Goal: Task Accomplishment & Management: Complete application form

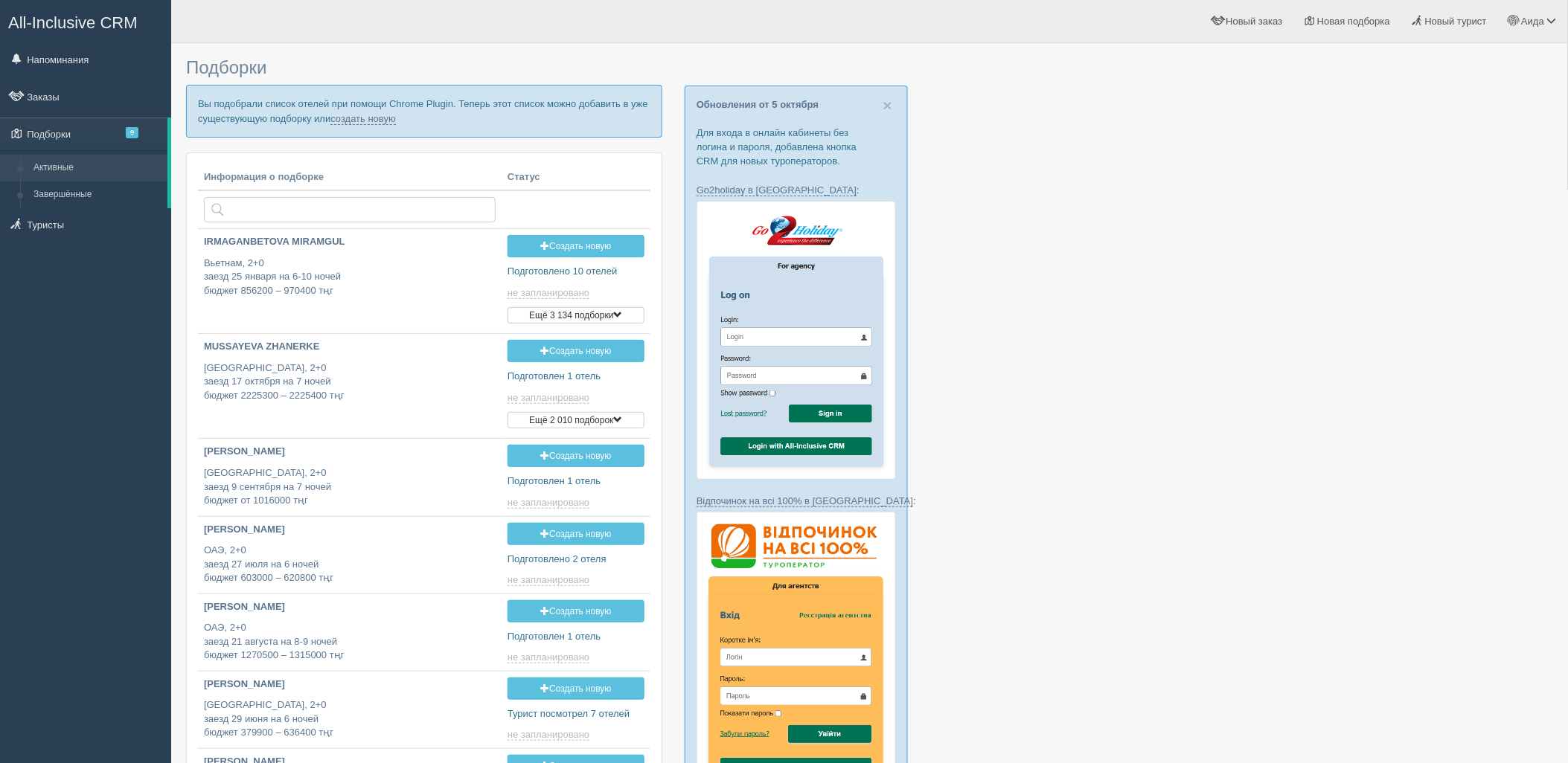
type input "2025-10-10 18:05"
click at [369, 124] on link "создать новую" at bounding box center [363, 119] width 65 height 12
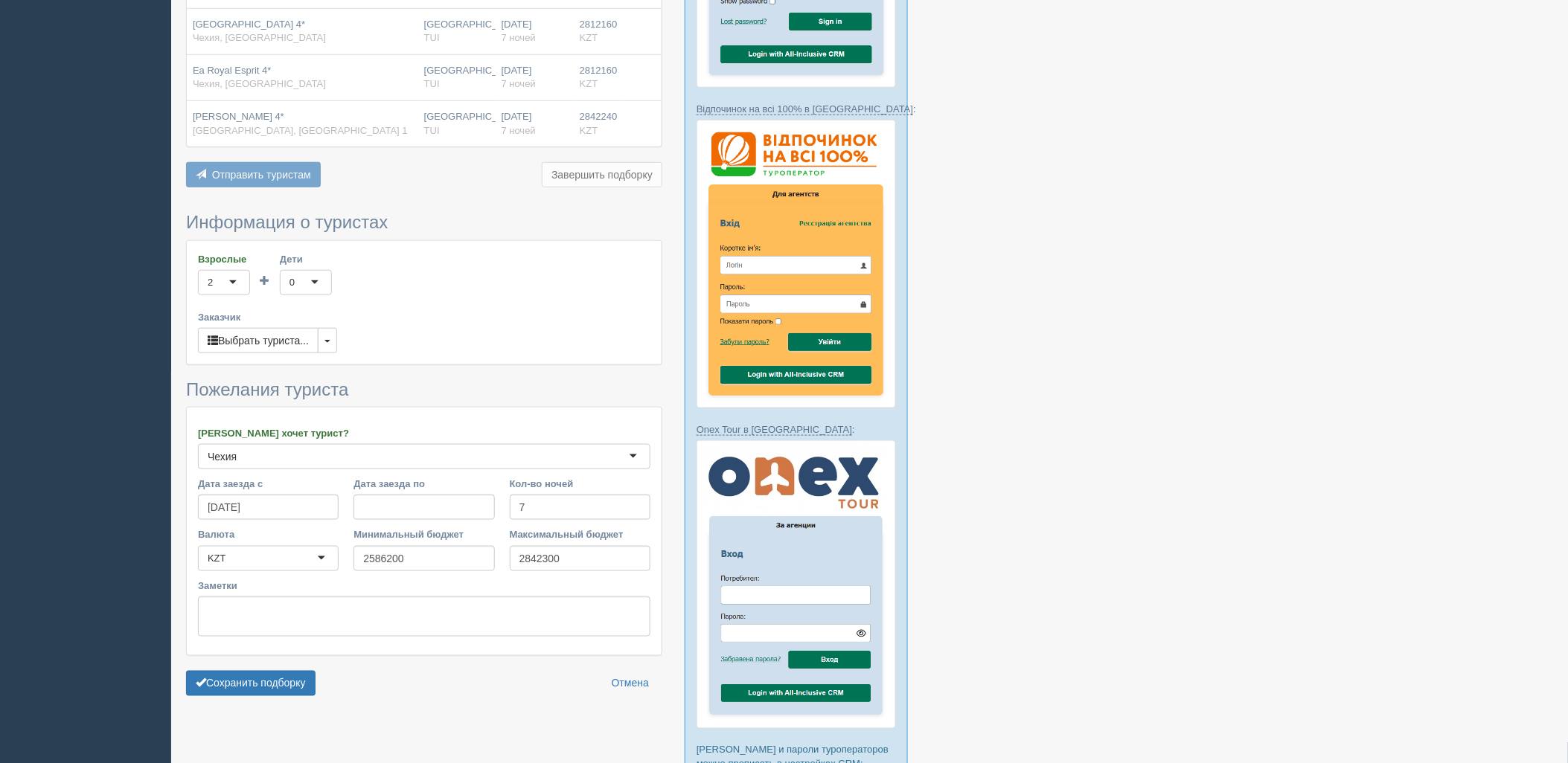
scroll to position [396, 0]
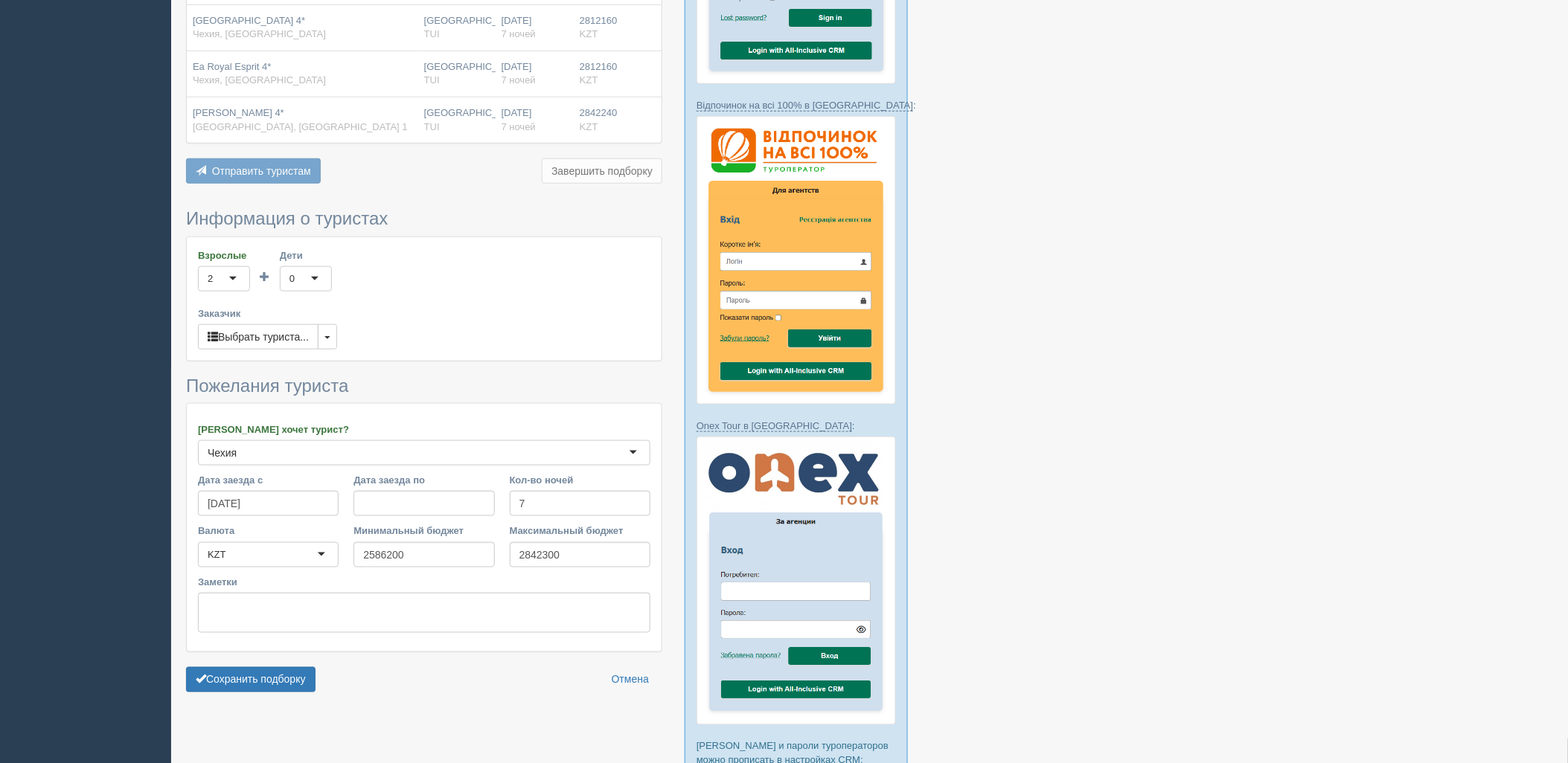
click at [289, 694] on form "Информация о туристах Взрослые 2 2 1 2 3 4 5 6 7 8 9 10 11 12 13 14 15 16 17 18…" at bounding box center [425, 454] width 477 height 490
click at [289, 692] on button "Сохранить подборку" at bounding box center [251, 680] width 129 height 26
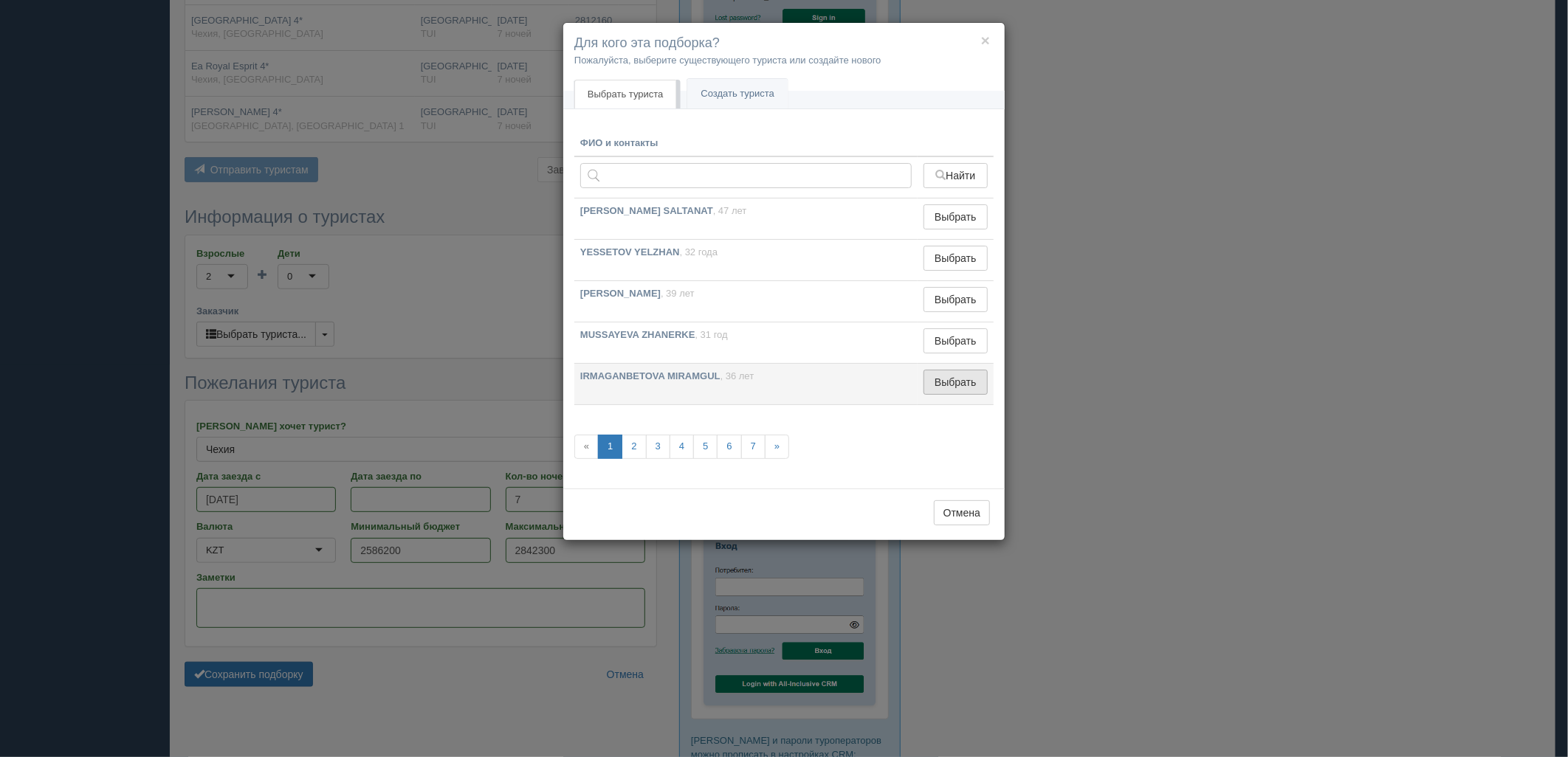
click at [963, 387] on button "Выбрать" at bounding box center [955, 382] width 65 height 25
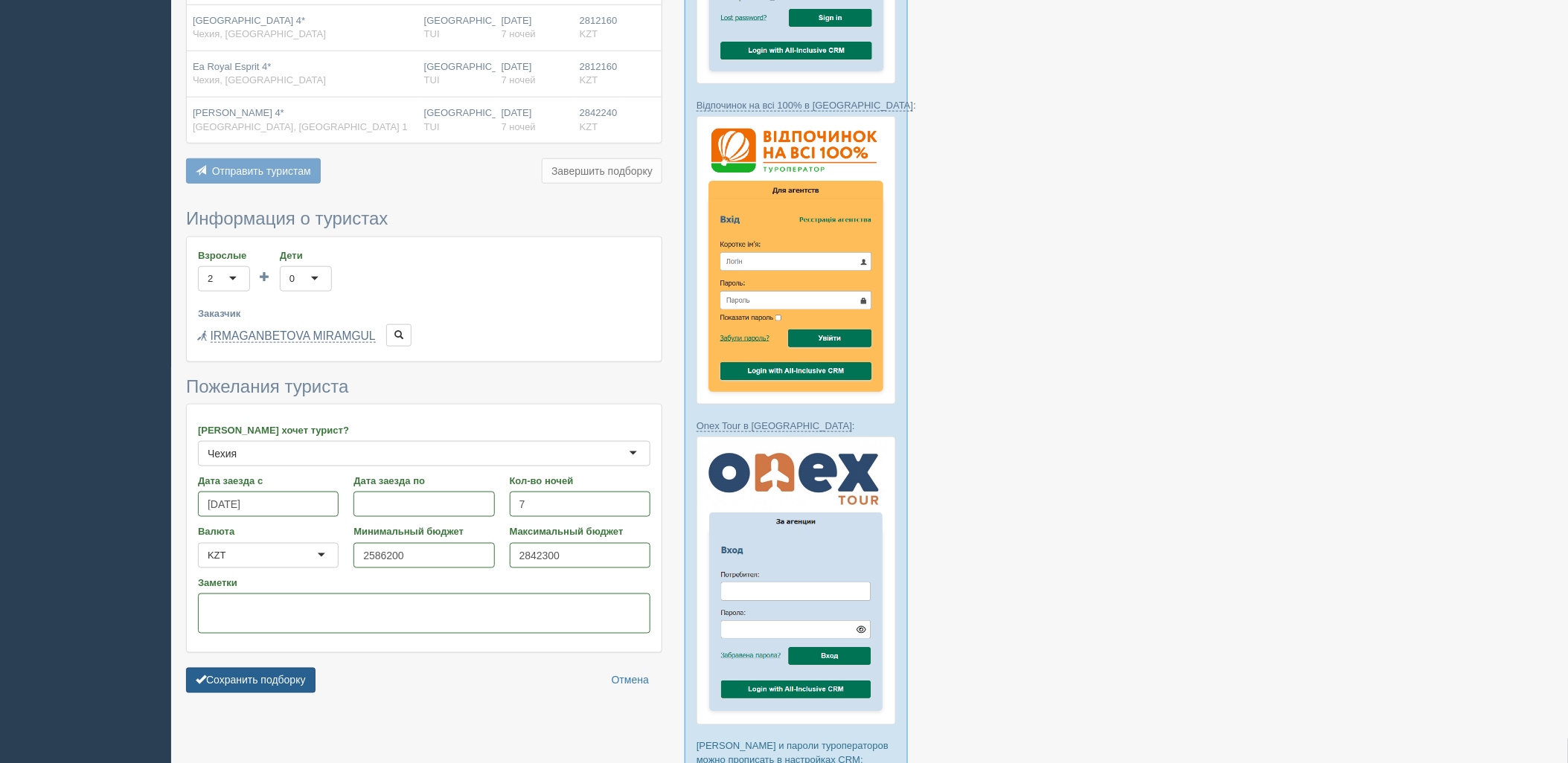
click at [284, 682] on button "Сохранить подборку" at bounding box center [251, 680] width 129 height 26
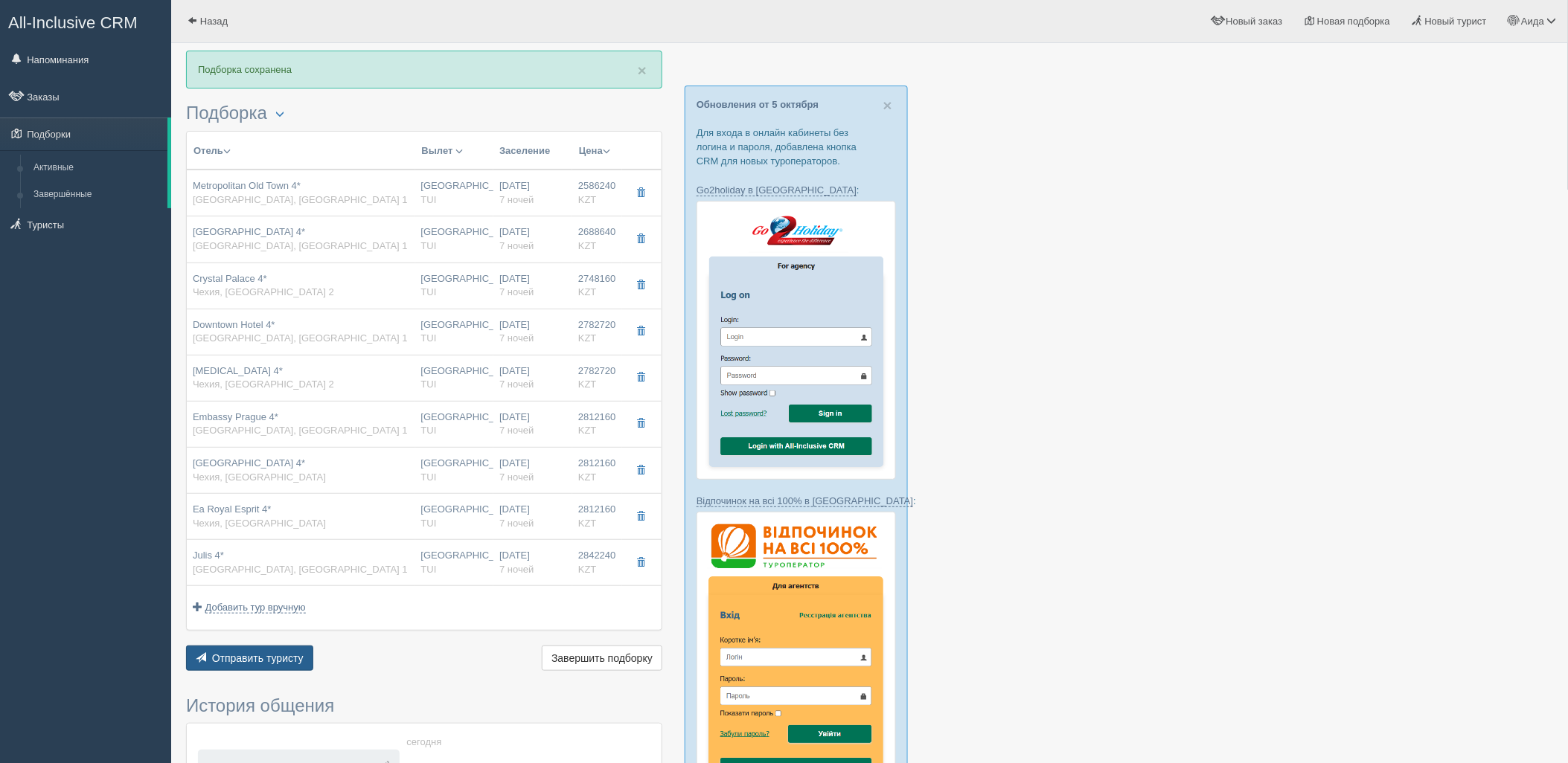
click at [256, 662] on span "Отправить туристу" at bounding box center [257, 658] width 92 height 12
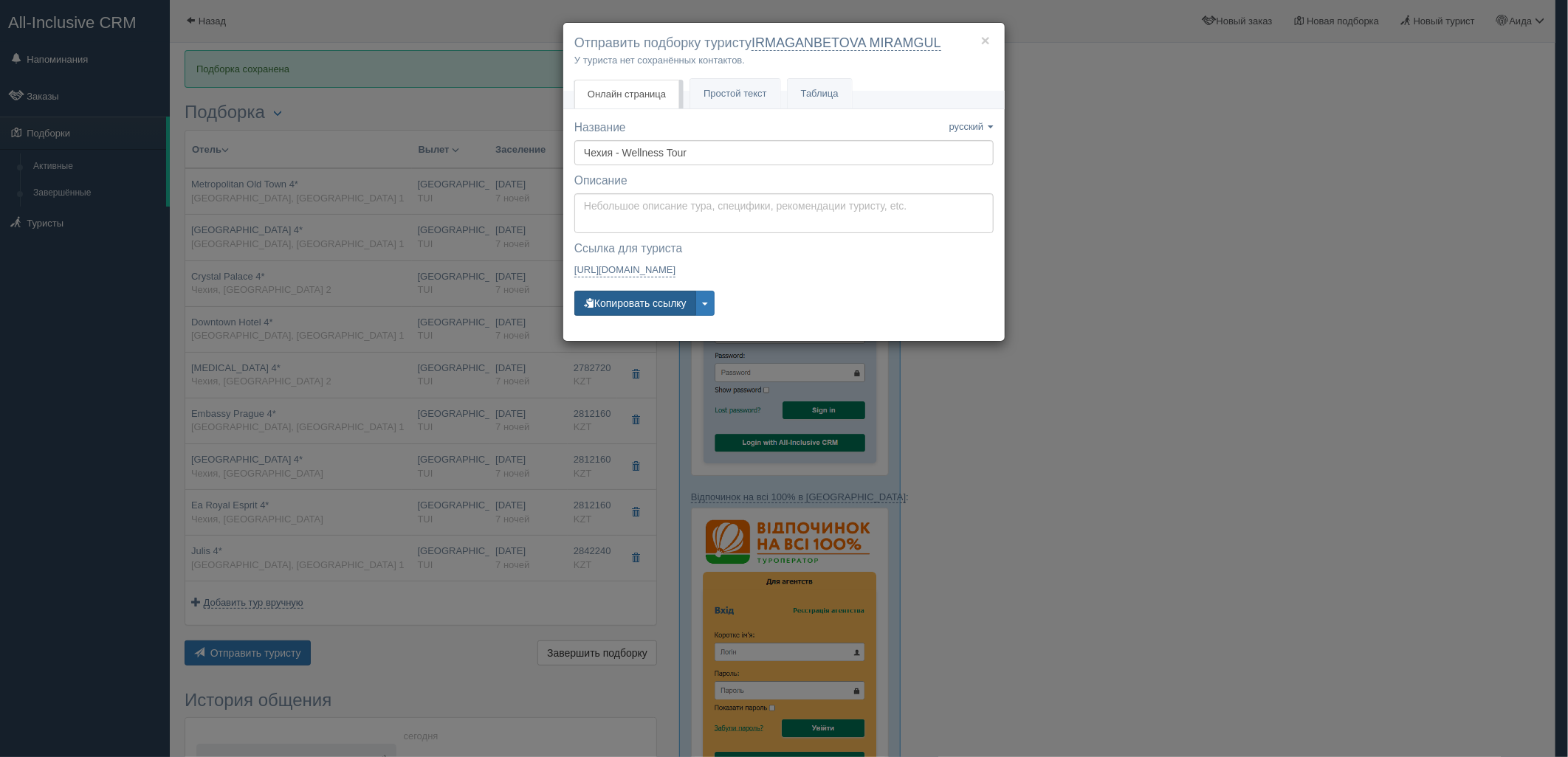
click at [672, 293] on button "Копировать ссылку" at bounding box center [635, 303] width 122 height 25
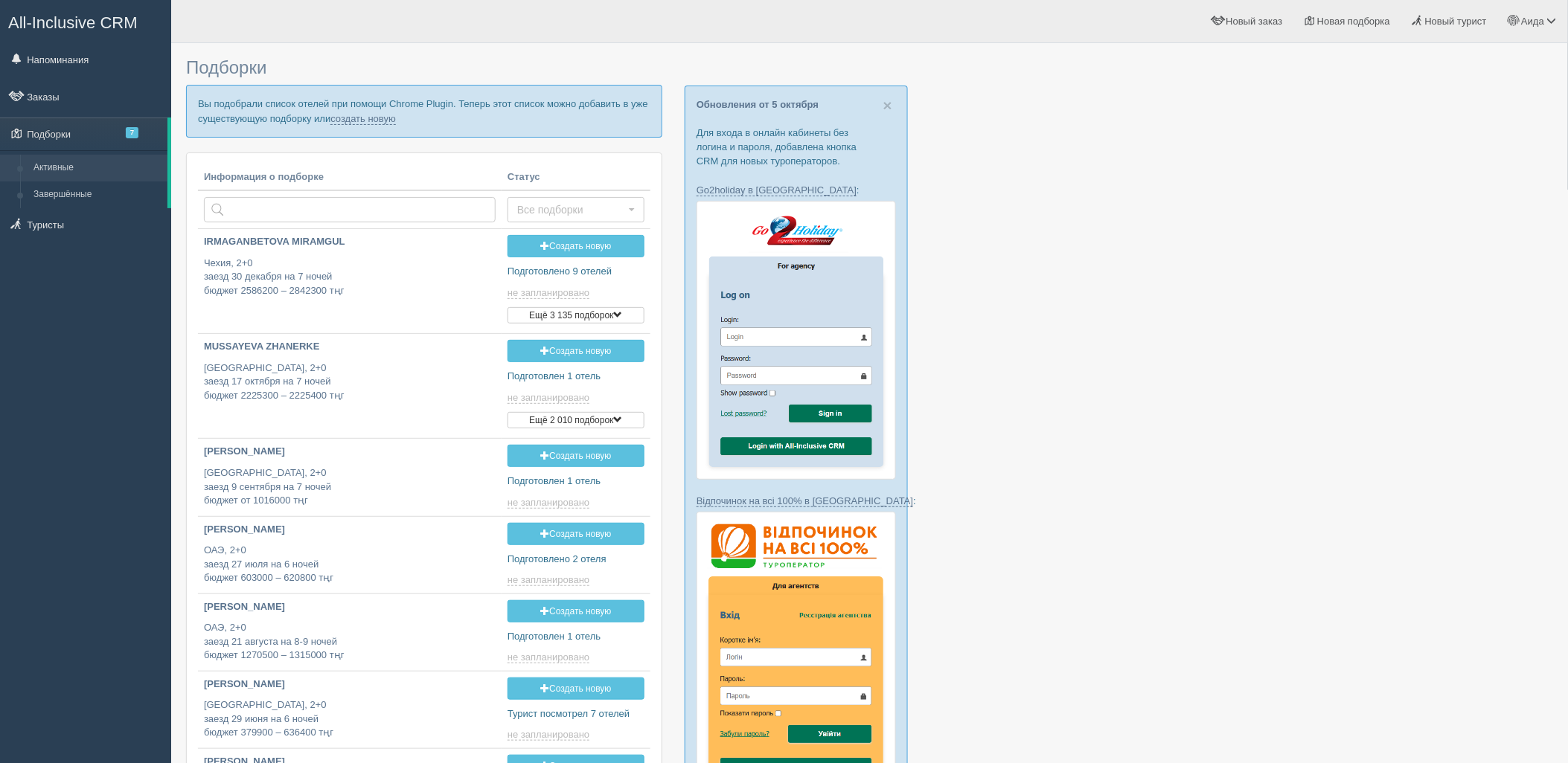
type input "[DATE] 18:55"
drag, startPoint x: 370, startPoint y: 122, endPoint x: 380, endPoint y: 126, distance: 10.8
click at [370, 122] on link "создать новую" at bounding box center [363, 119] width 65 height 12
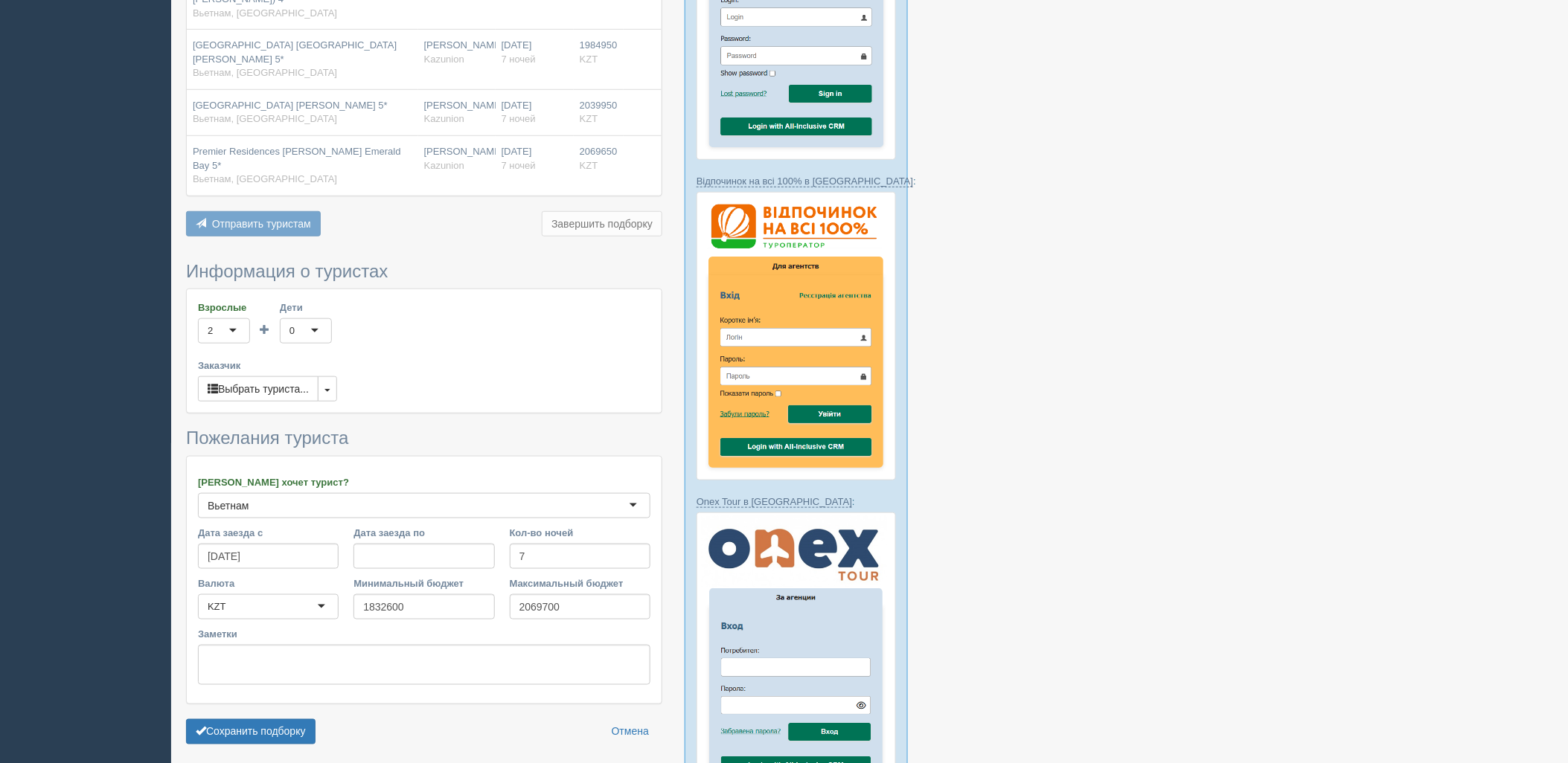
scroll to position [472, 0]
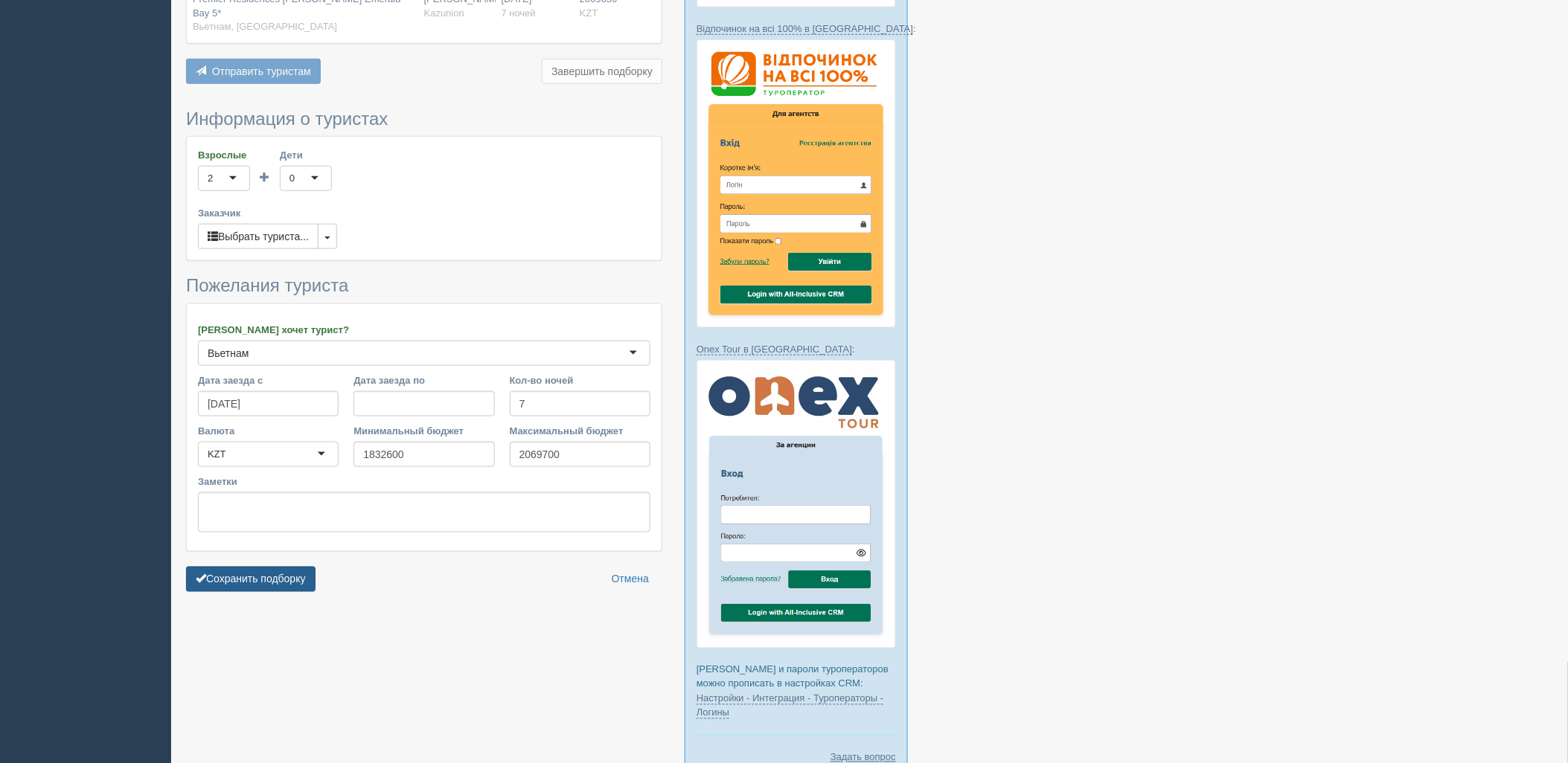
click at [221, 567] on button "Сохранить подборку" at bounding box center [251, 579] width 129 height 26
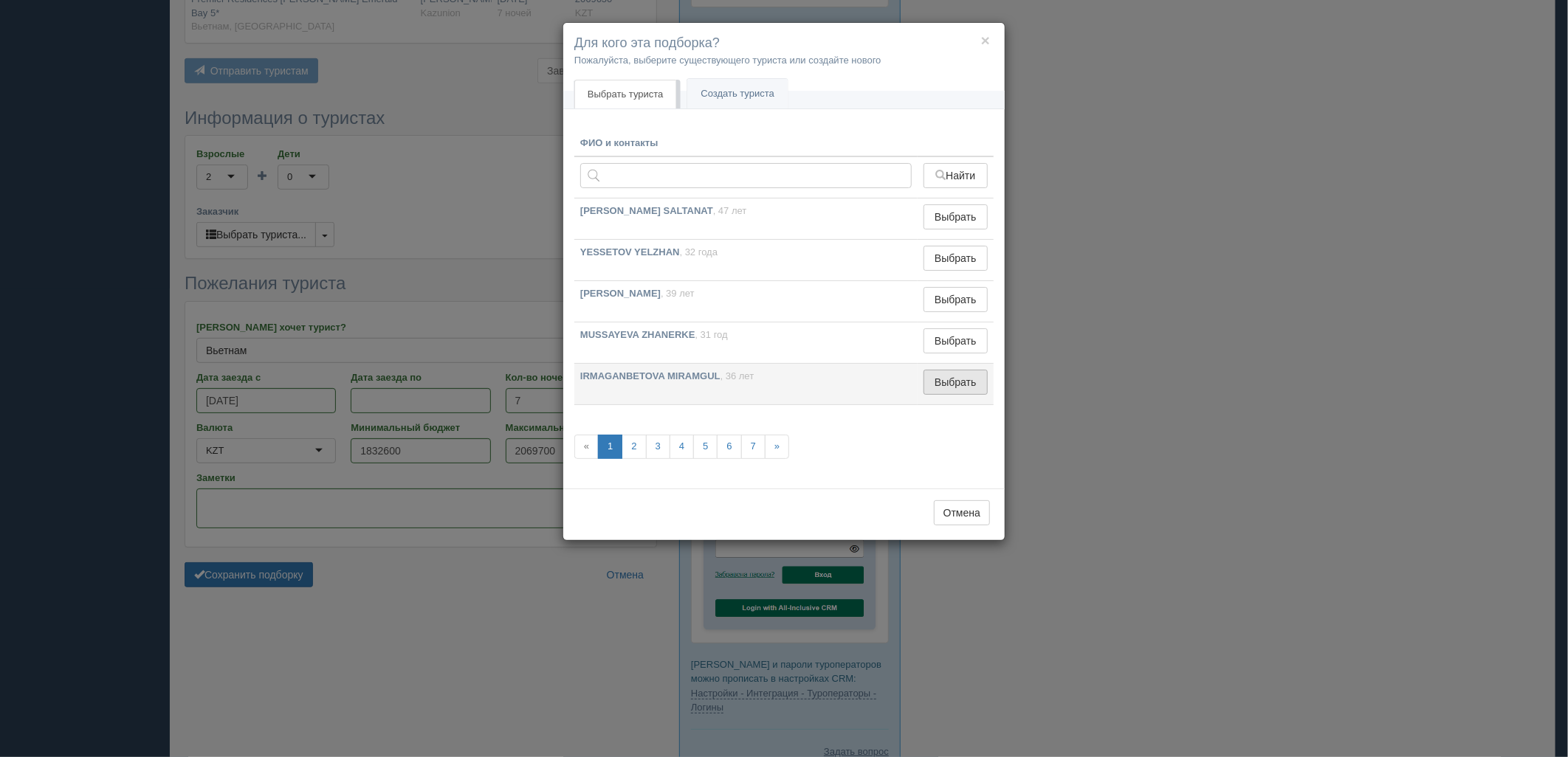
click at [954, 374] on button "Выбрать" at bounding box center [955, 382] width 65 height 25
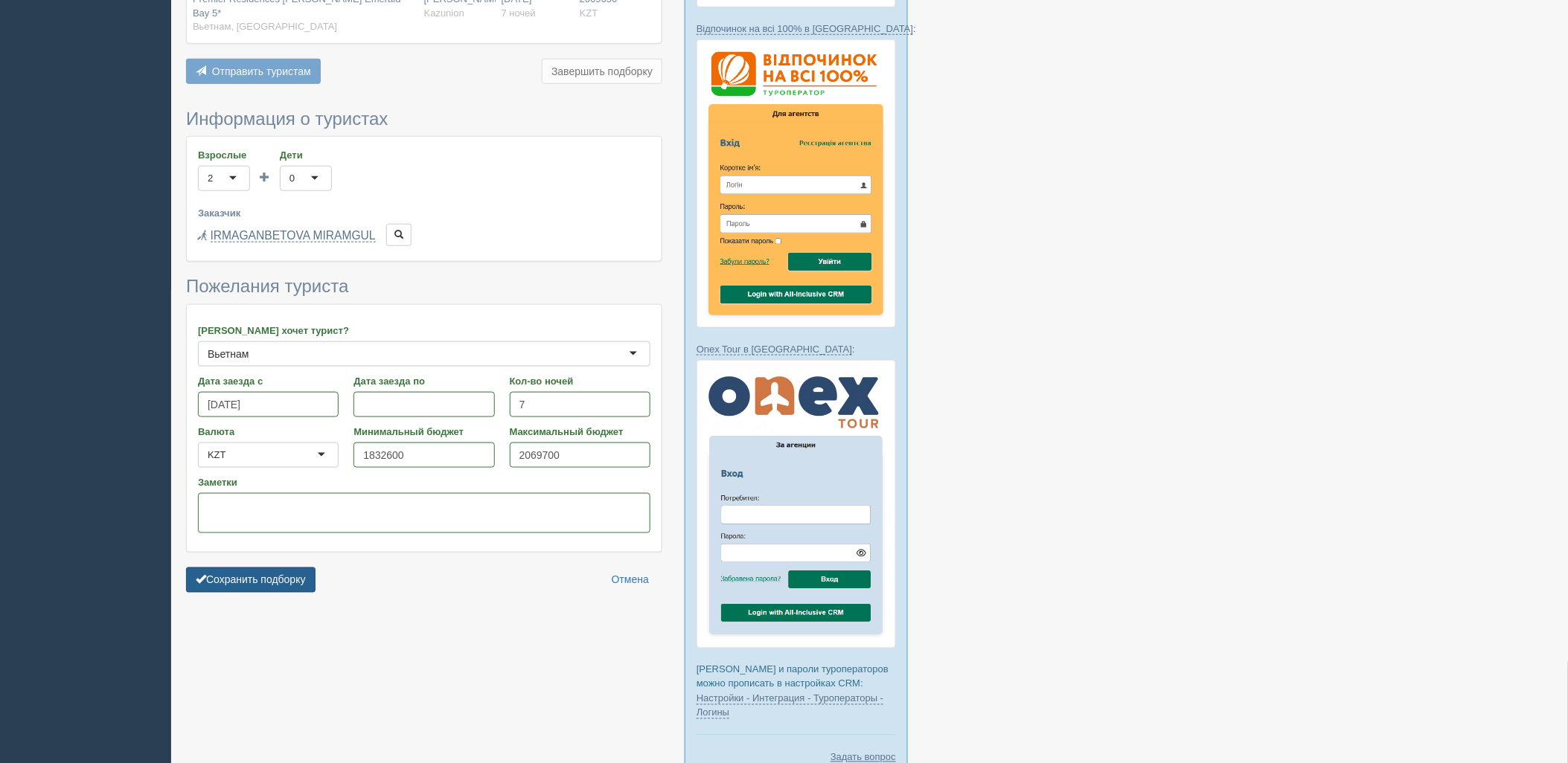
click at [312, 568] on button "Сохранить подборку" at bounding box center [251, 580] width 129 height 26
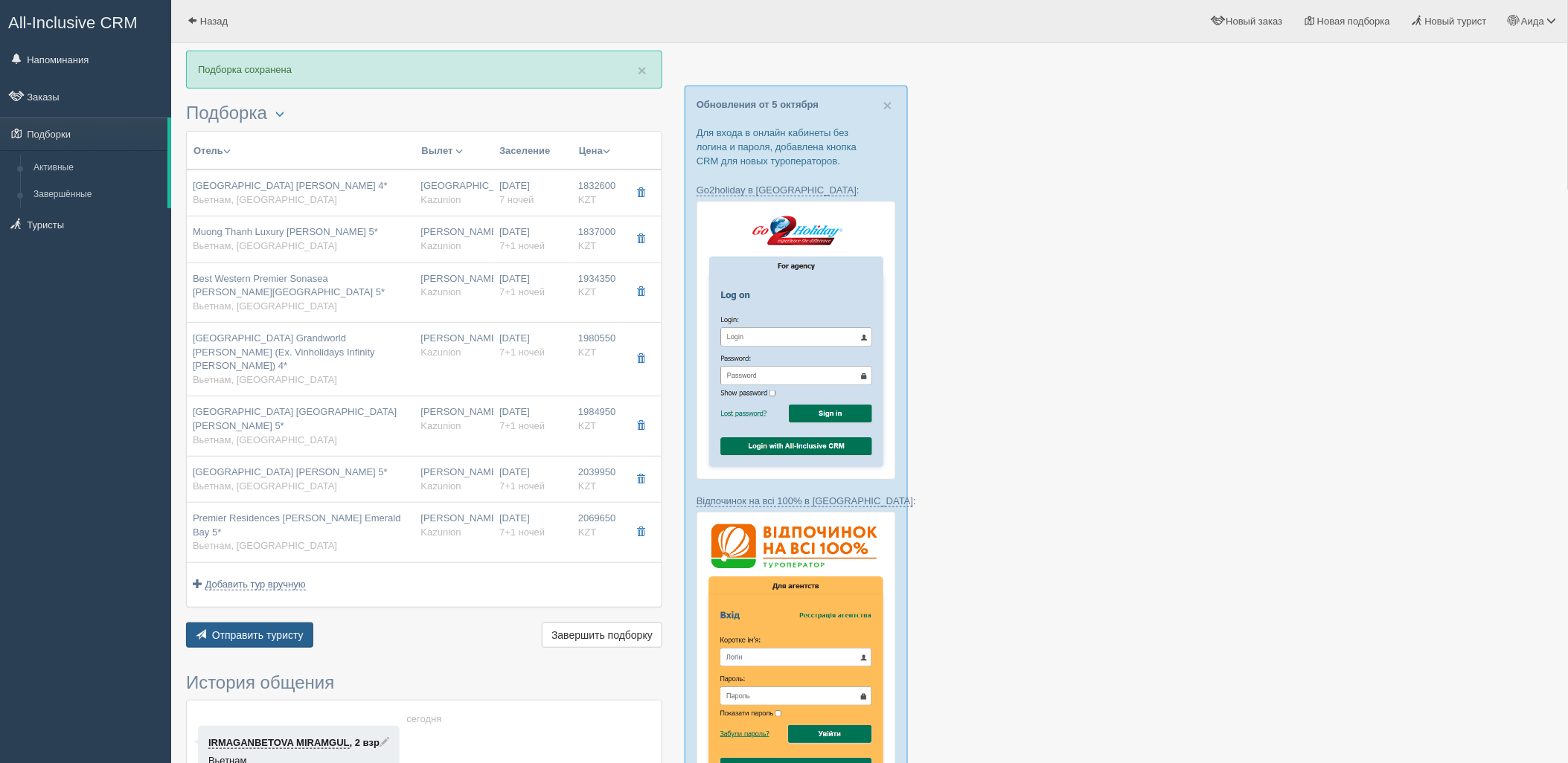
click at [286, 622] on button "Отправить туристу Отправить" at bounding box center [250, 634] width 127 height 26
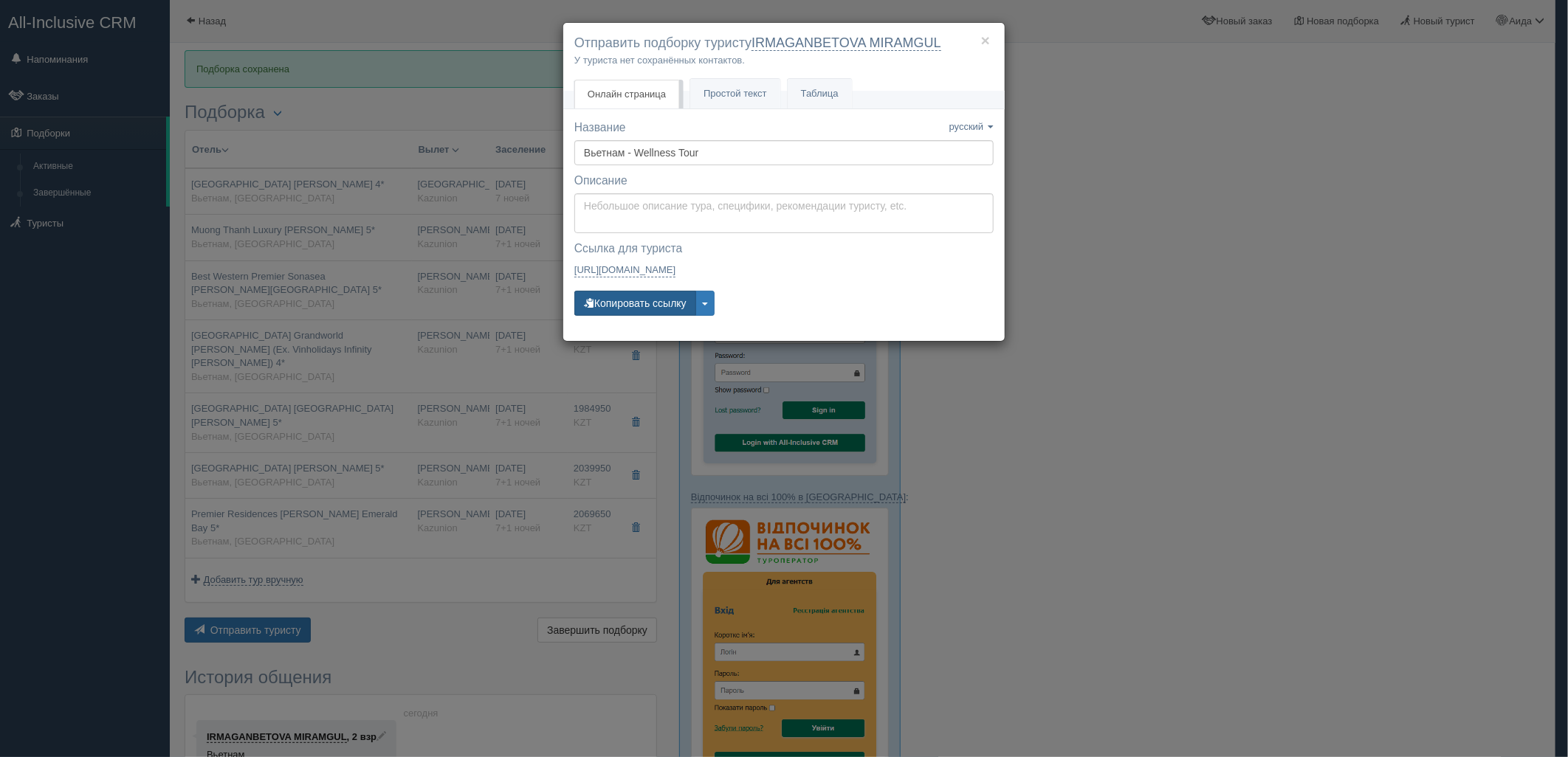
click at [670, 304] on button "Копировать ссылку" at bounding box center [635, 303] width 122 height 25
click at [1394, 337] on div "× Отправить подборку туристу IRMAGANBETOVA MIRAMGUL У туриста нет сохранённых к…" at bounding box center [784, 378] width 1568 height 757
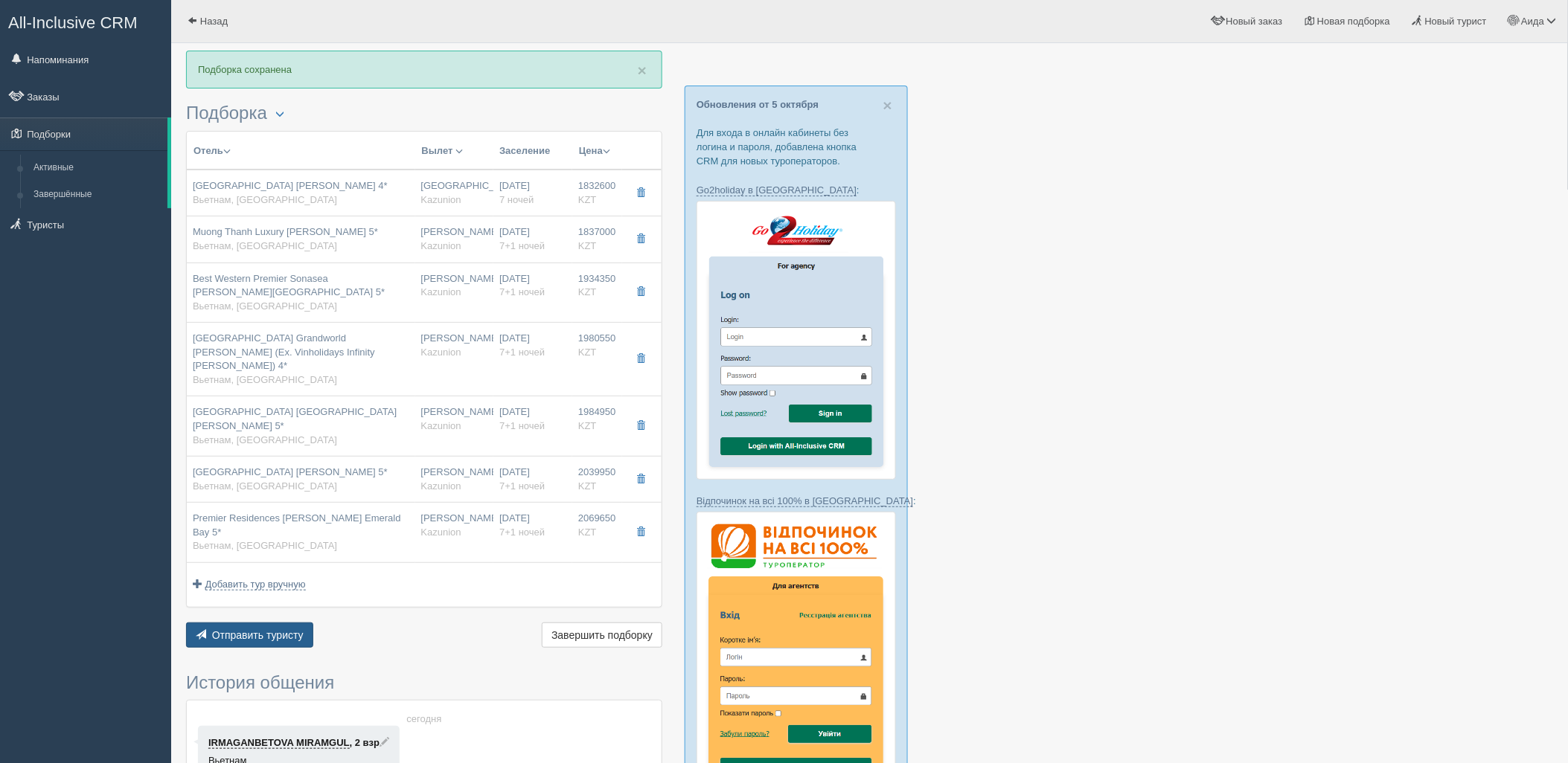
click at [287, 622] on button "Отправить туристу Отправить" at bounding box center [250, 634] width 127 height 26
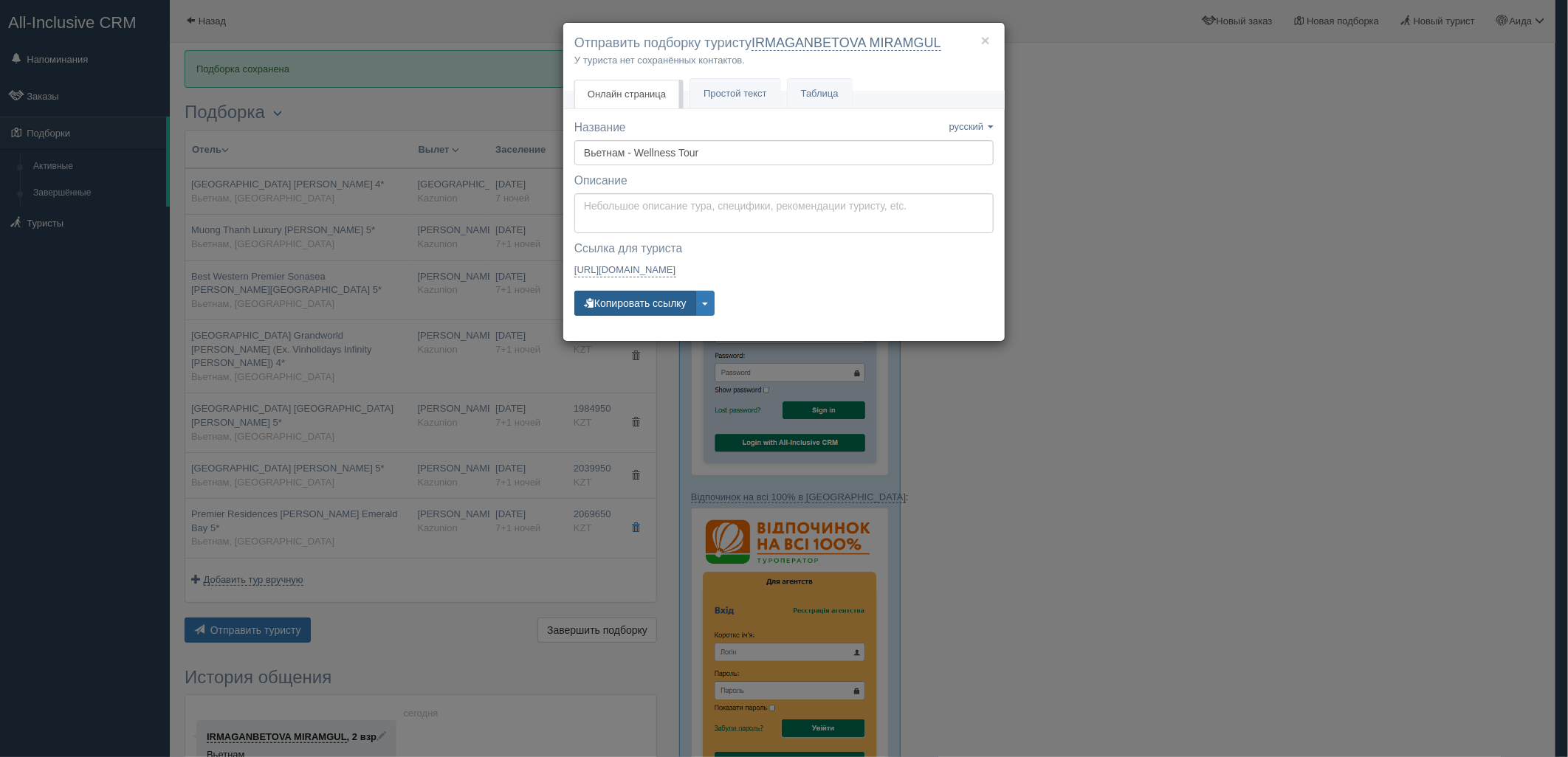
click at [626, 302] on button "Копировать ссылку" at bounding box center [635, 303] width 122 height 25
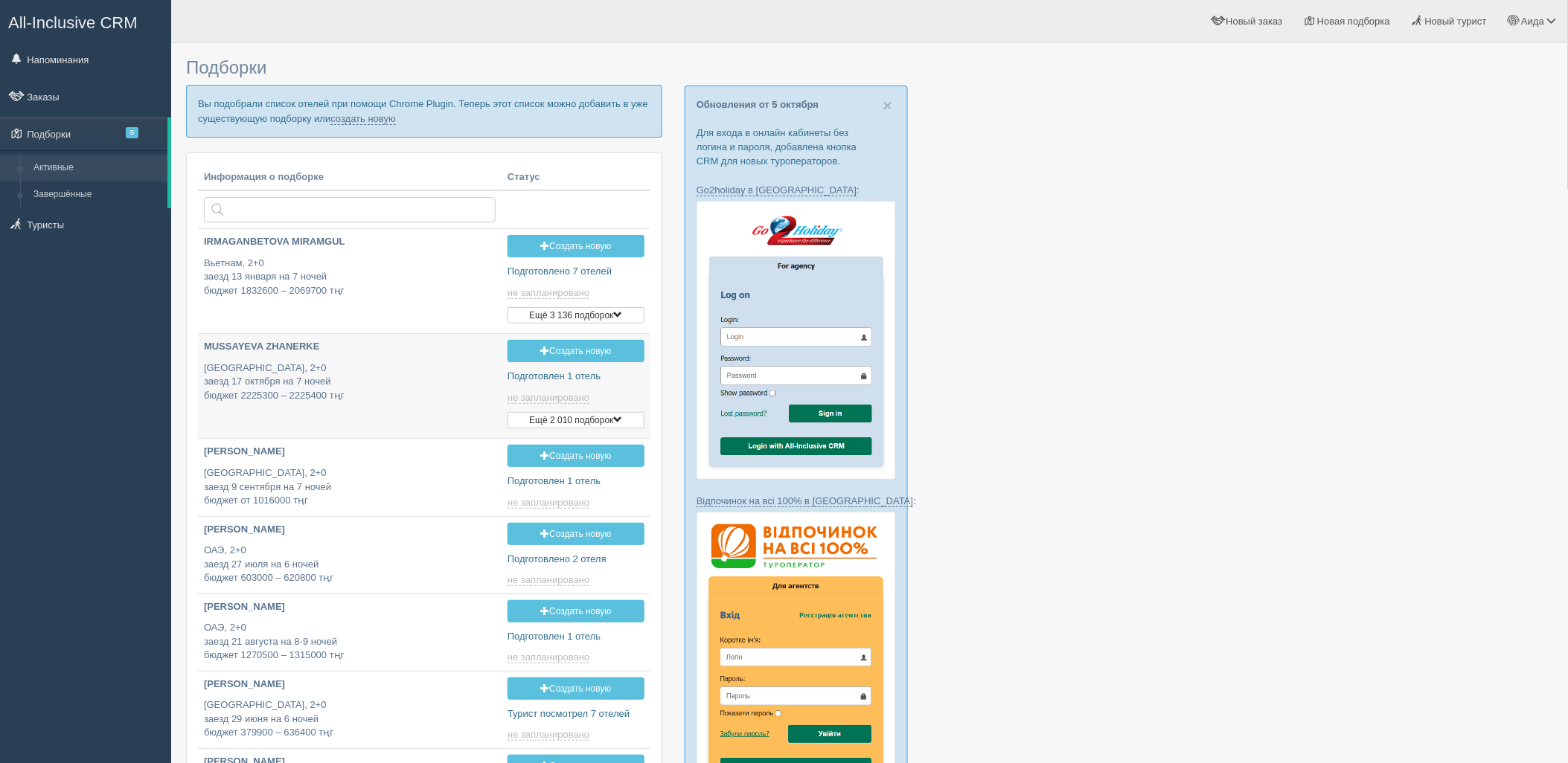
type input "2025-10-10 13:20"
type input "2025-10-10 22:00"
type input "[DATE] 19:00"
click at [375, 127] on p "Вы подобрали список отелей при помощи Chrome Plugin. Теперь этот список можно д…" at bounding box center [425, 110] width 477 height 52
click at [375, 123] on link "создать новую" at bounding box center [363, 119] width 65 height 12
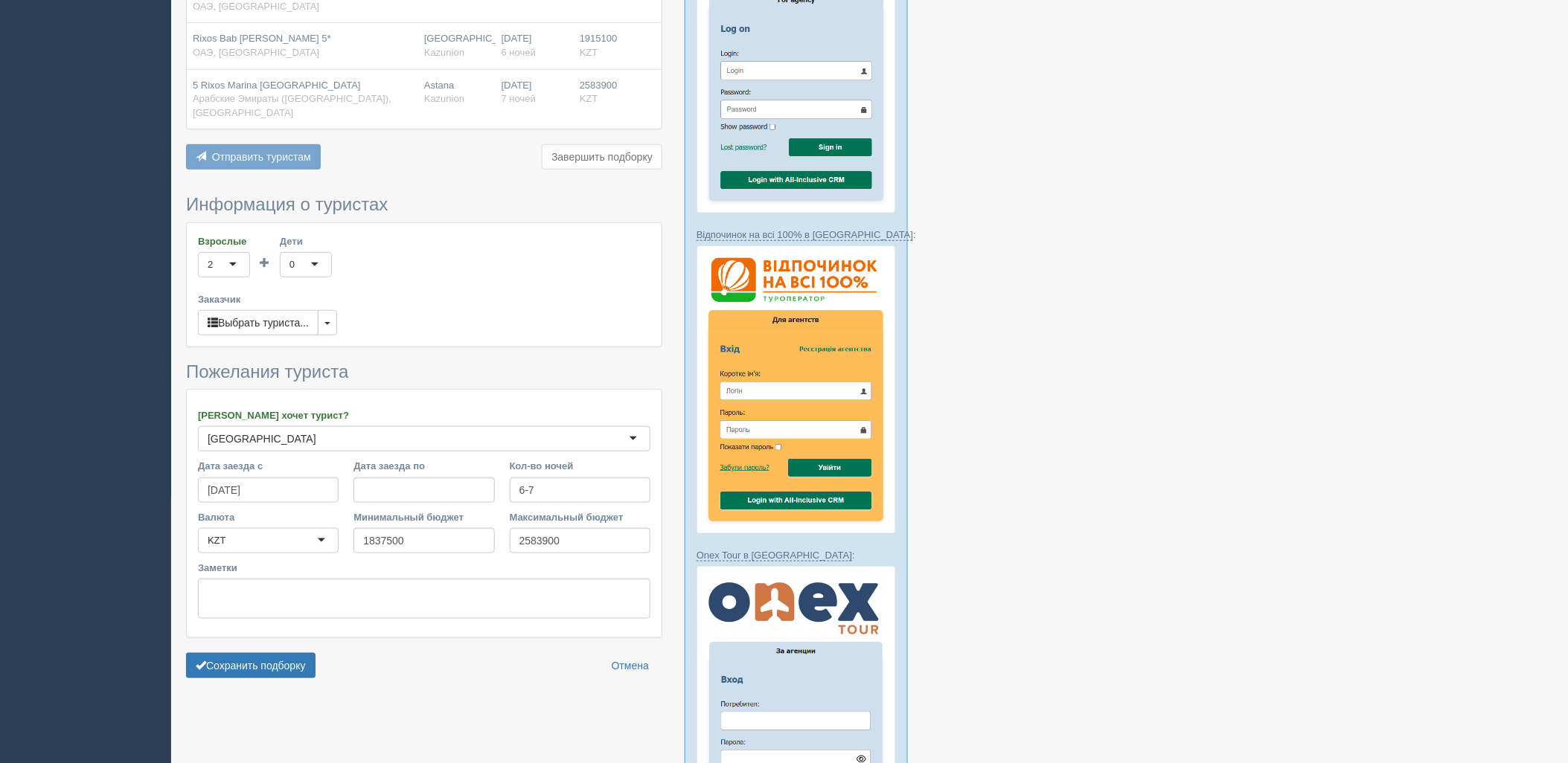
scroll to position [333, 0]
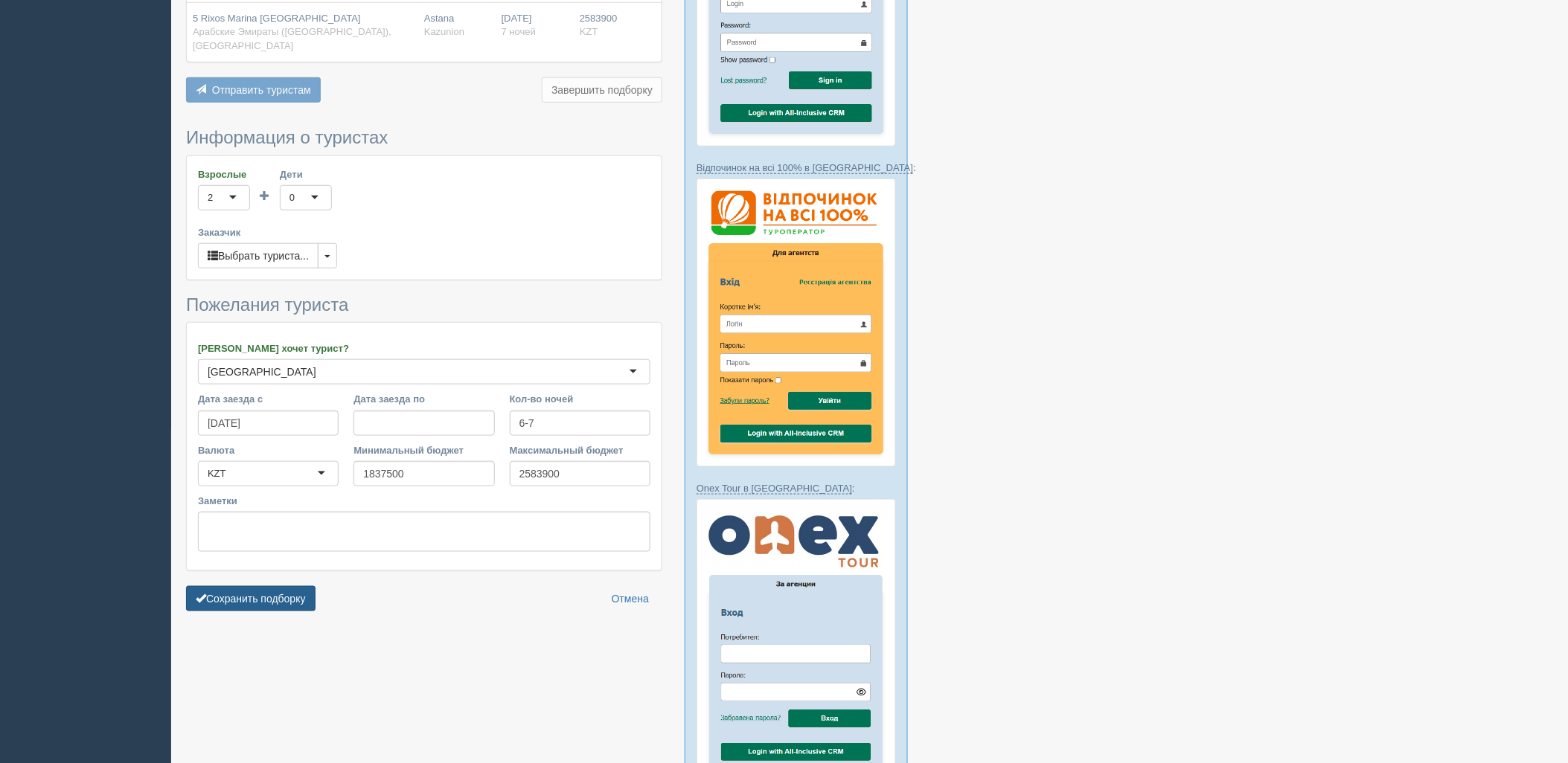
click at [259, 586] on button "Сохранить подборку" at bounding box center [251, 598] width 129 height 26
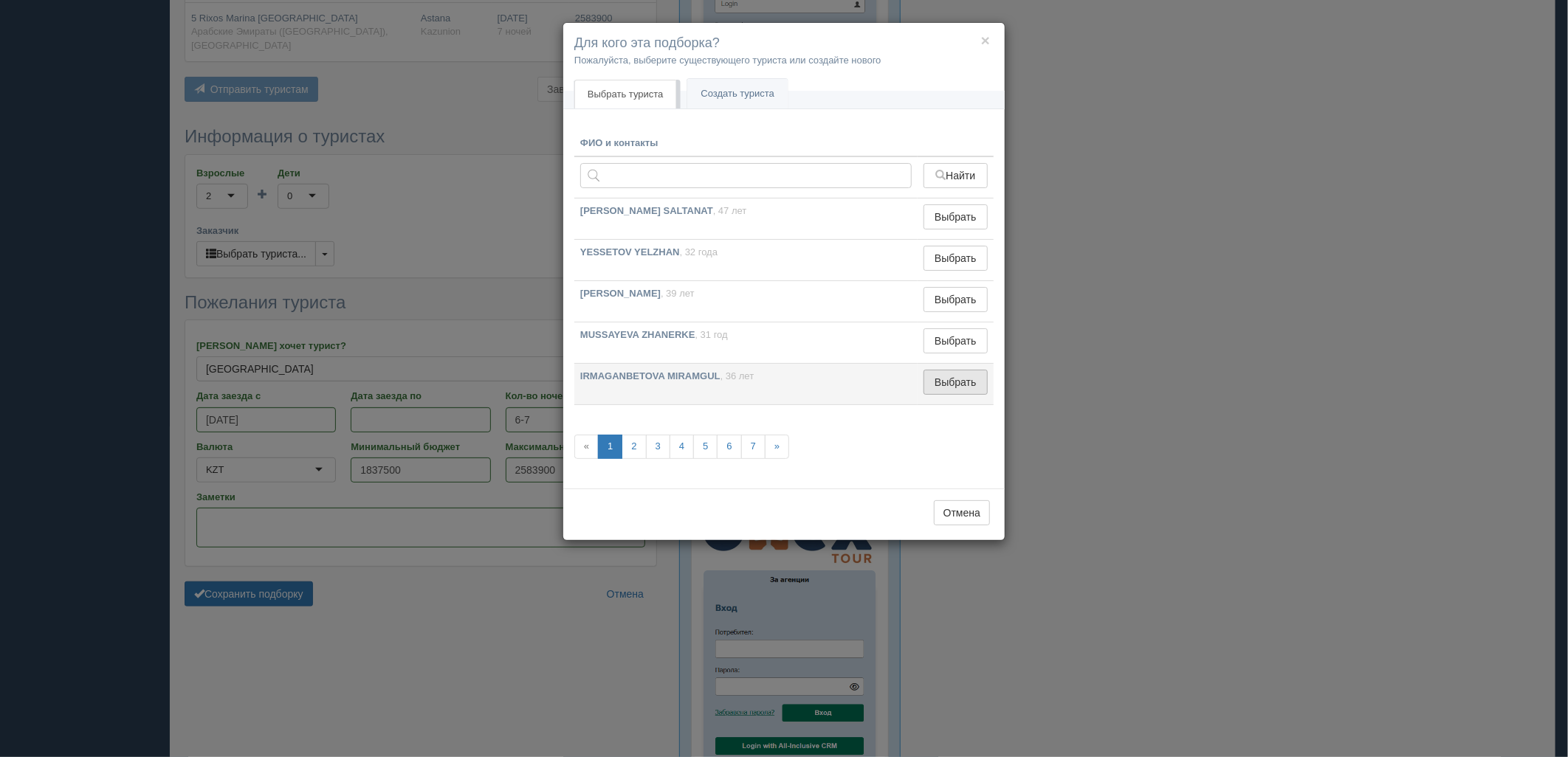
click at [946, 370] on button "Выбрать" at bounding box center [955, 382] width 65 height 25
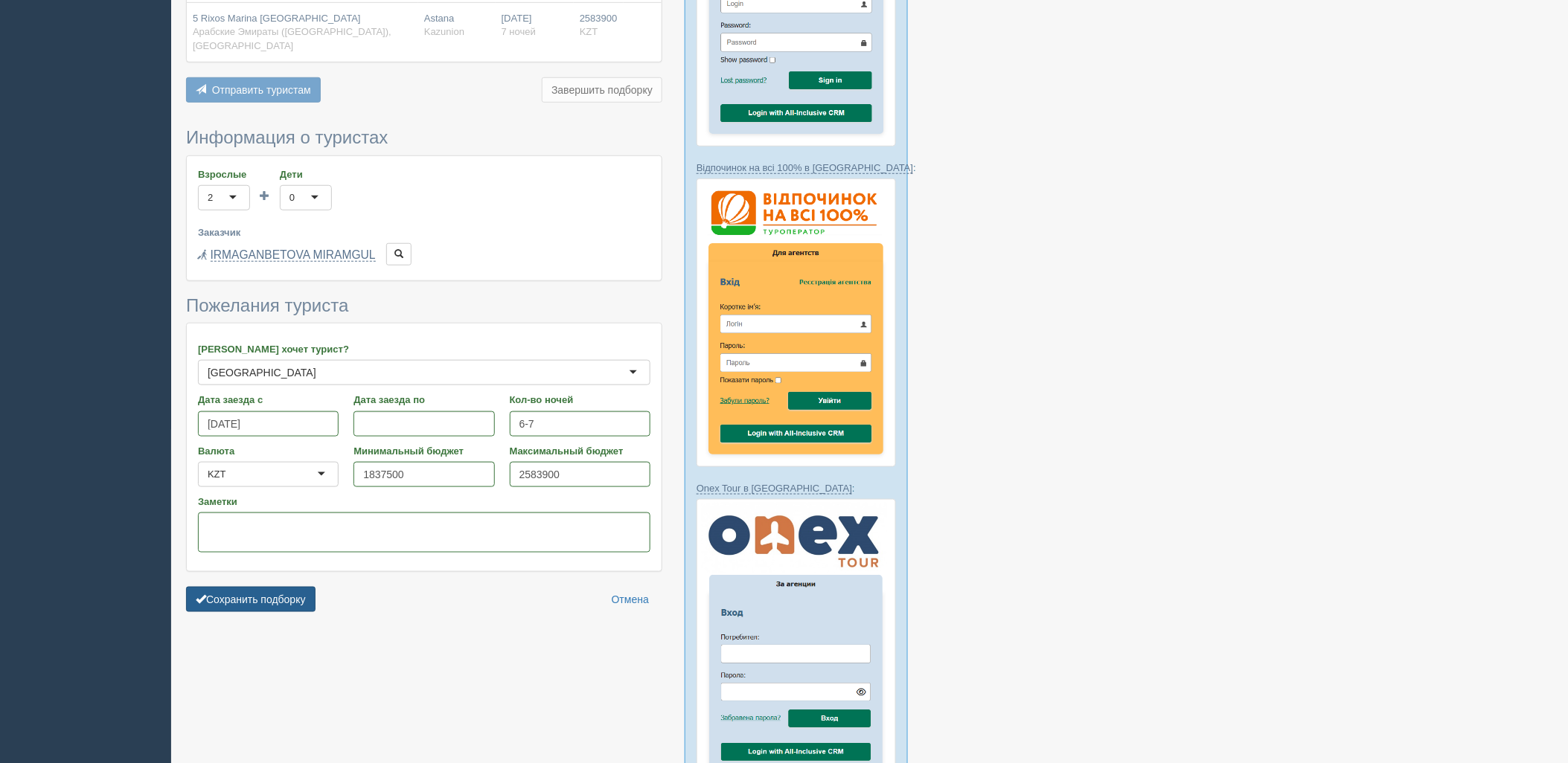
click at [279, 587] on button "Сохранить подборку" at bounding box center [251, 599] width 129 height 26
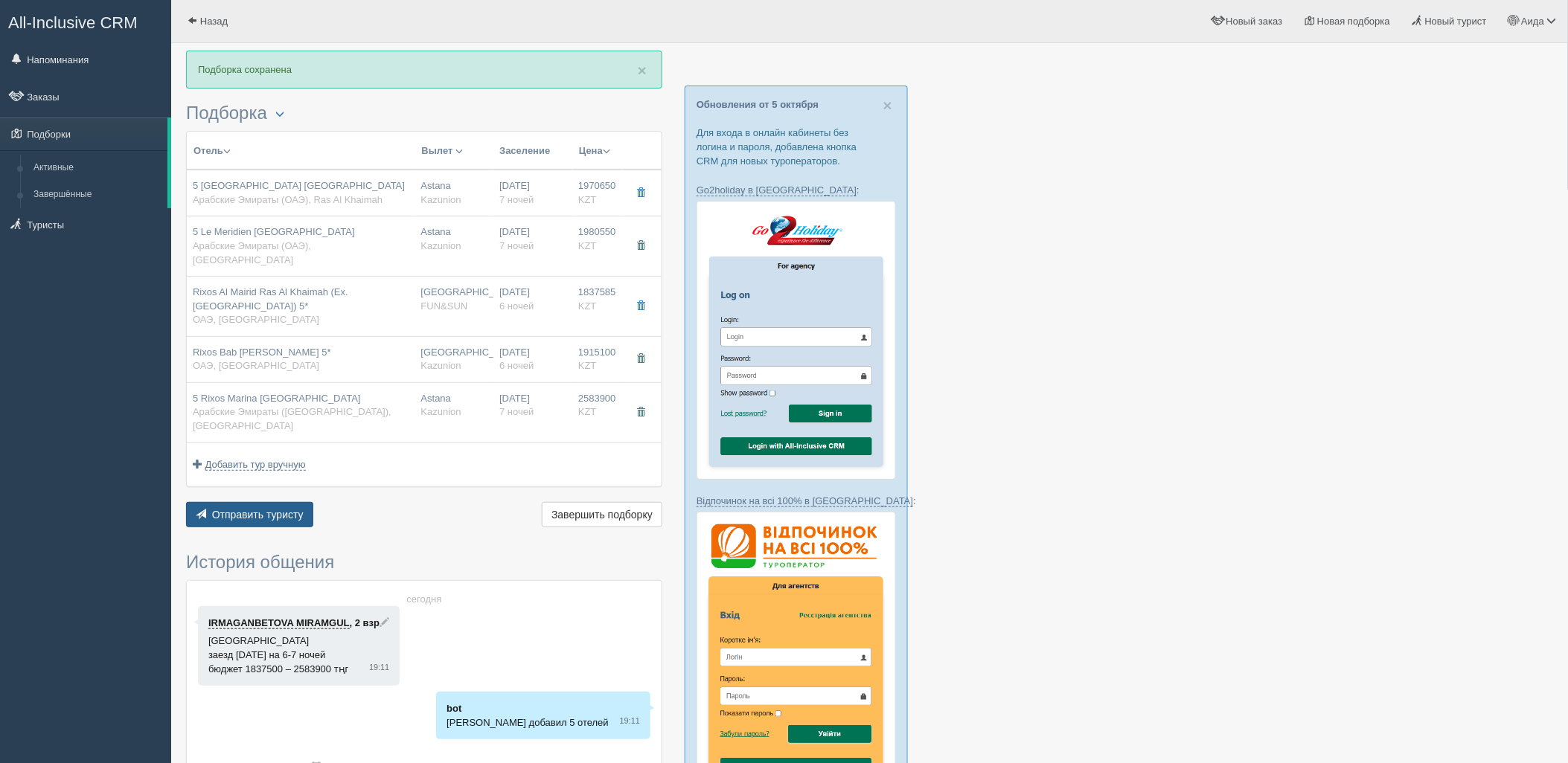
click at [262, 508] on span "Отправить туристу" at bounding box center [257, 514] width 92 height 12
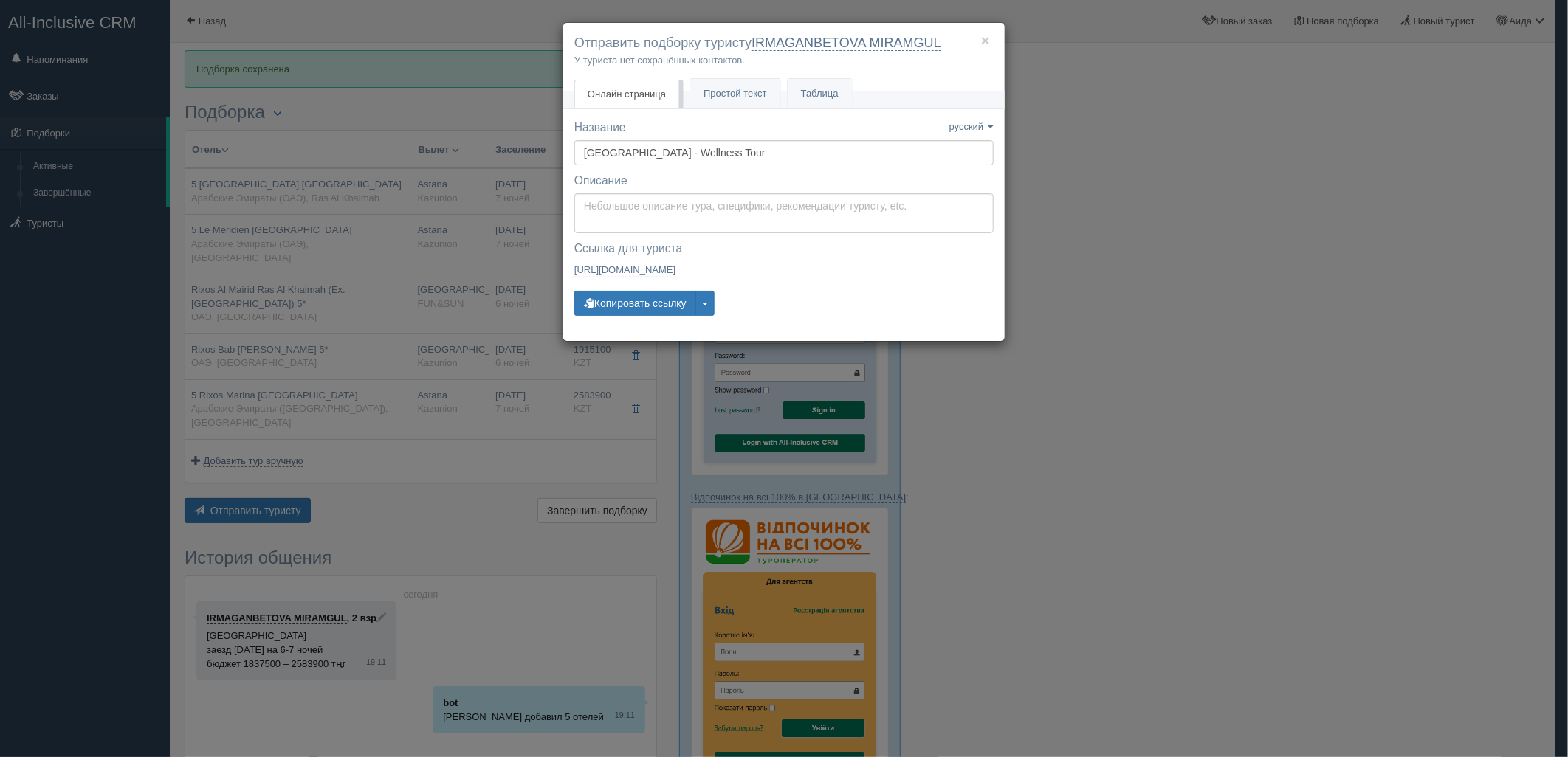
click at [1226, 422] on div "× Отправить подборку туристу IRMAGANBETOVA MIRAMGUL У туриста нет сохранённых к…" at bounding box center [784, 378] width 1568 height 757
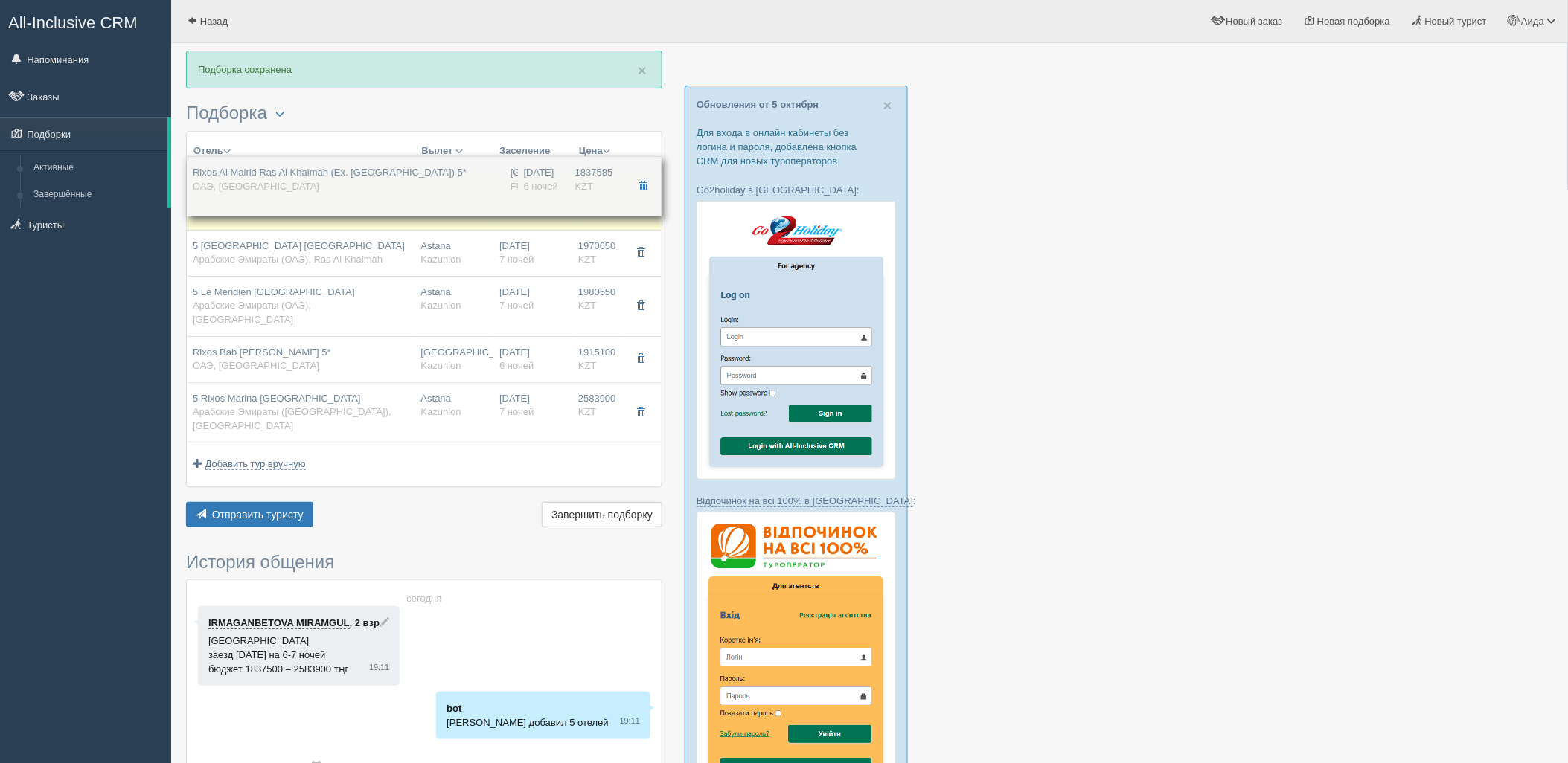
drag, startPoint x: 369, startPoint y: 295, endPoint x: 376, endPoint y: 189, distance: 106.2
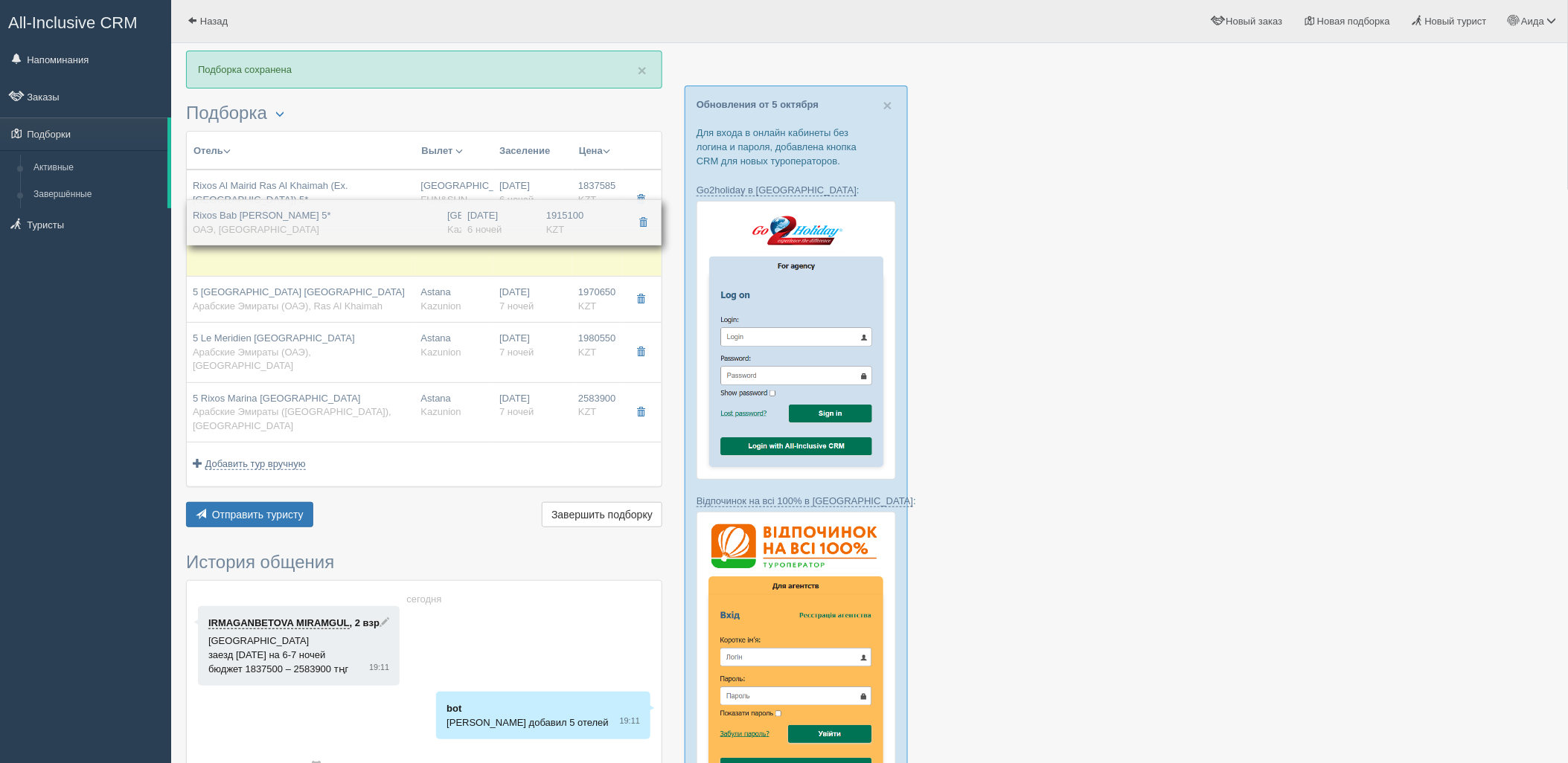
drag, startPoint x: 466, startPoint y: 330, endPoint x: 477, endPoint y: 208, distance: 122.5
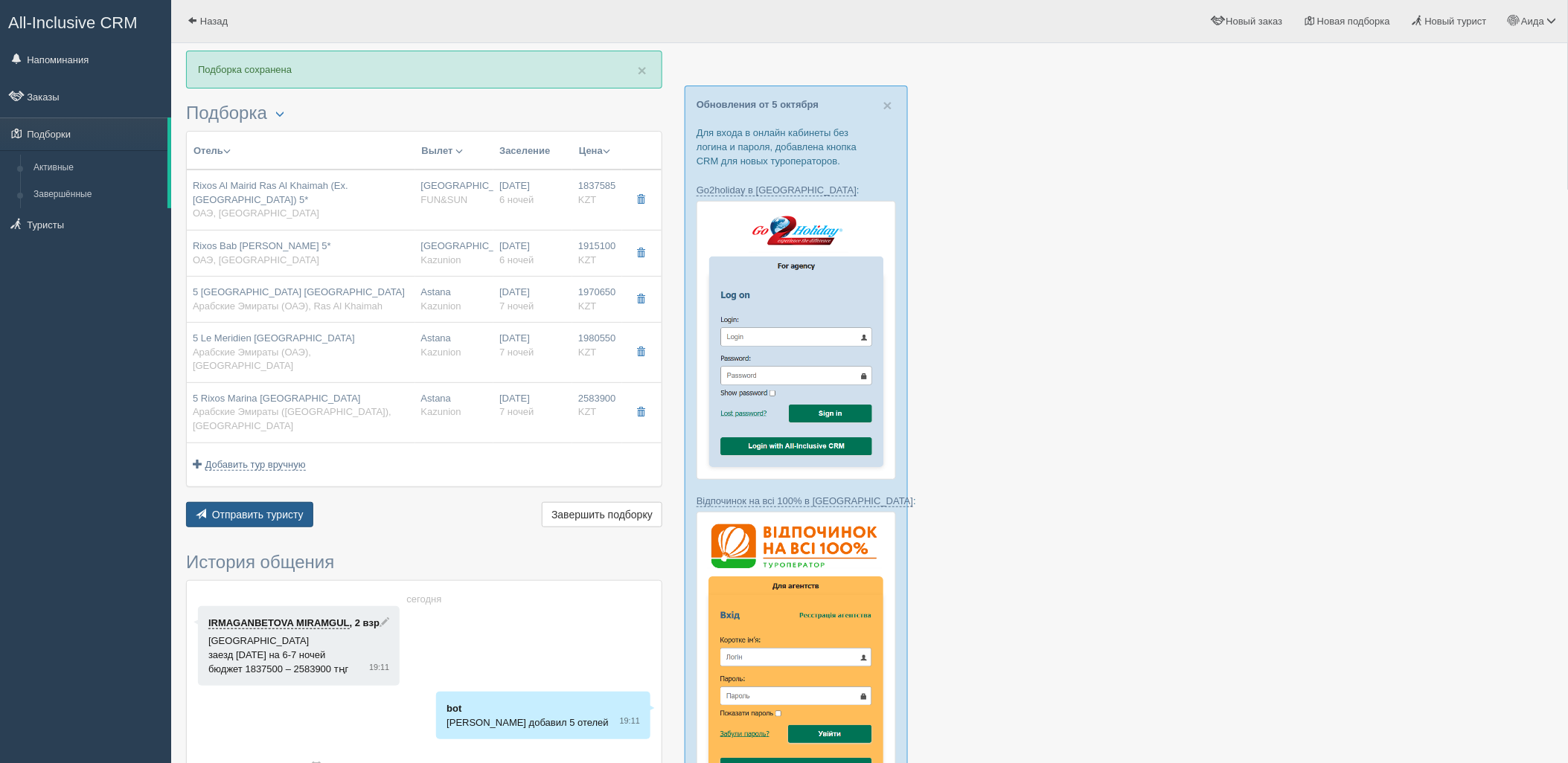
click at [293, 502] on button "Отправить туристу Отправить" at bounding box center [250, 514] width 127 height 26
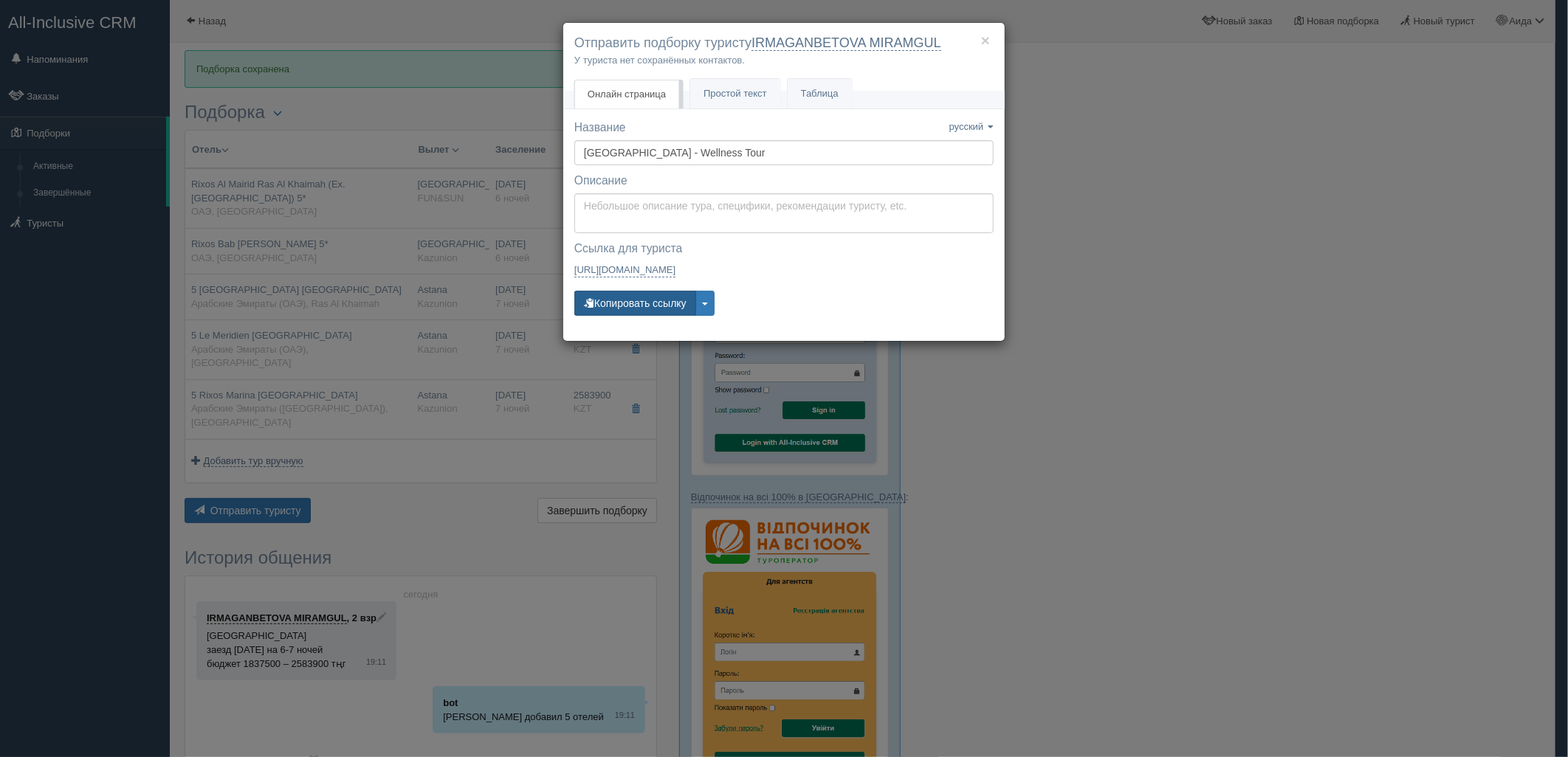
click at [608, 306] on button "Копировать ссылку" at bounding box center [635, 303] width 122 height 25
